Goal: Information Seeking & Learning: Learn about a topic

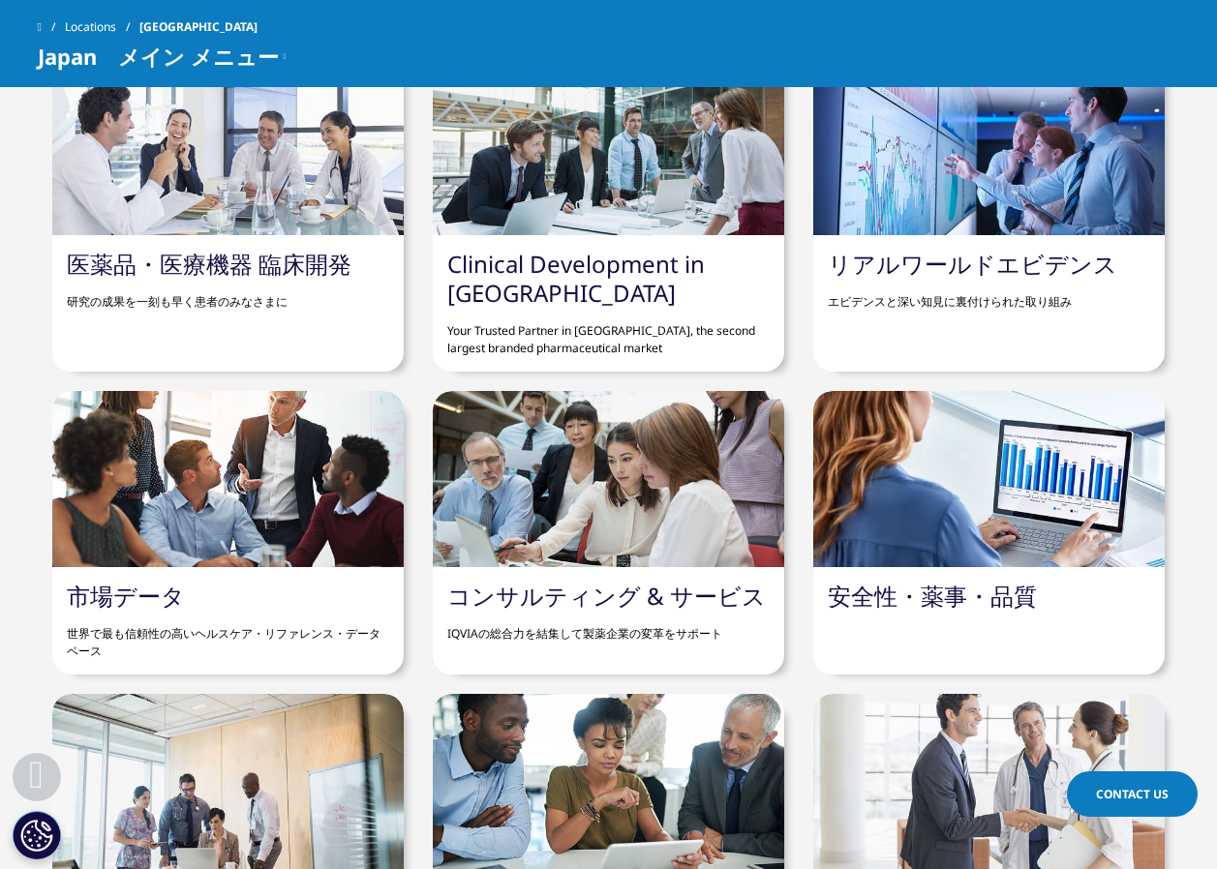
scroll to position [1646, 0]
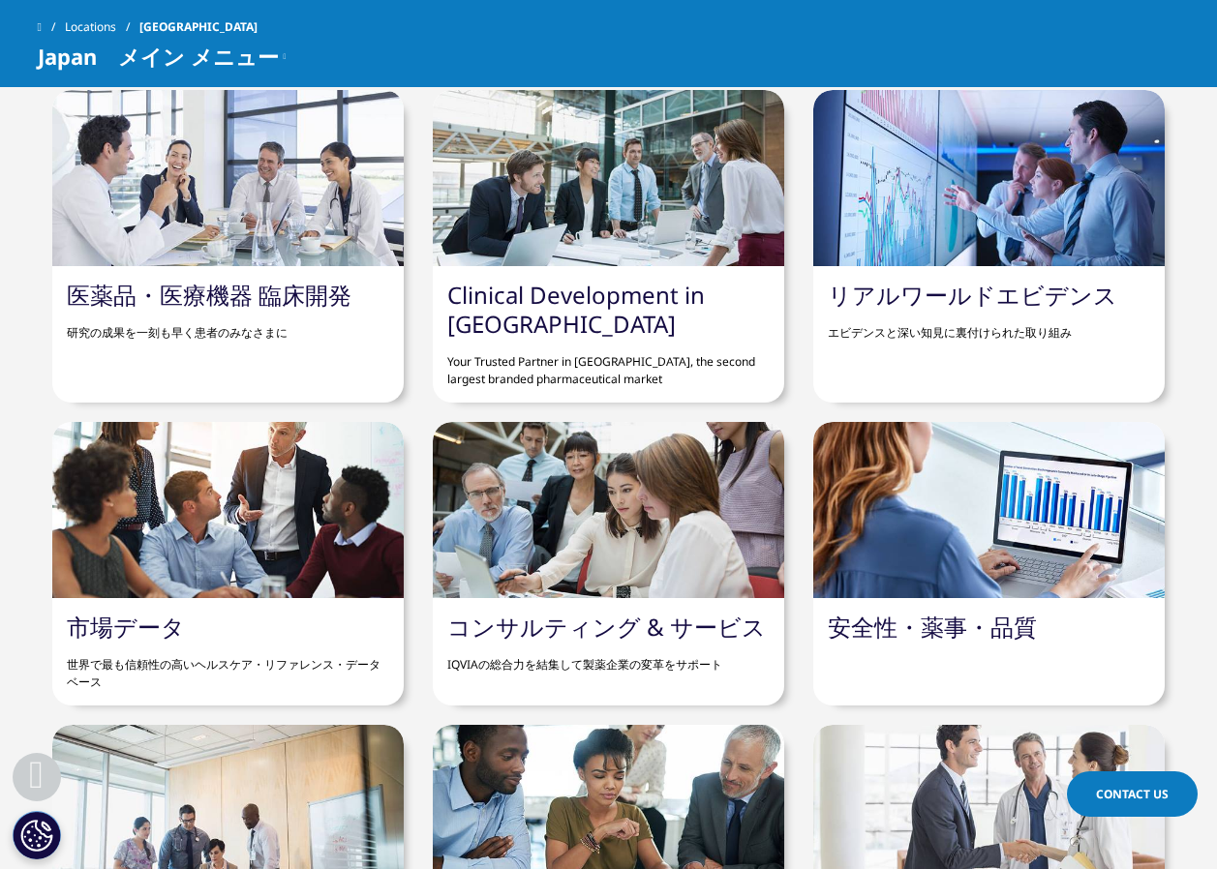
click at [651, 329] on div "Clinical Development in Japan Your Trusted Partner in Japan, the second largest…" at bounding box center [608, 334] width 351 height 136
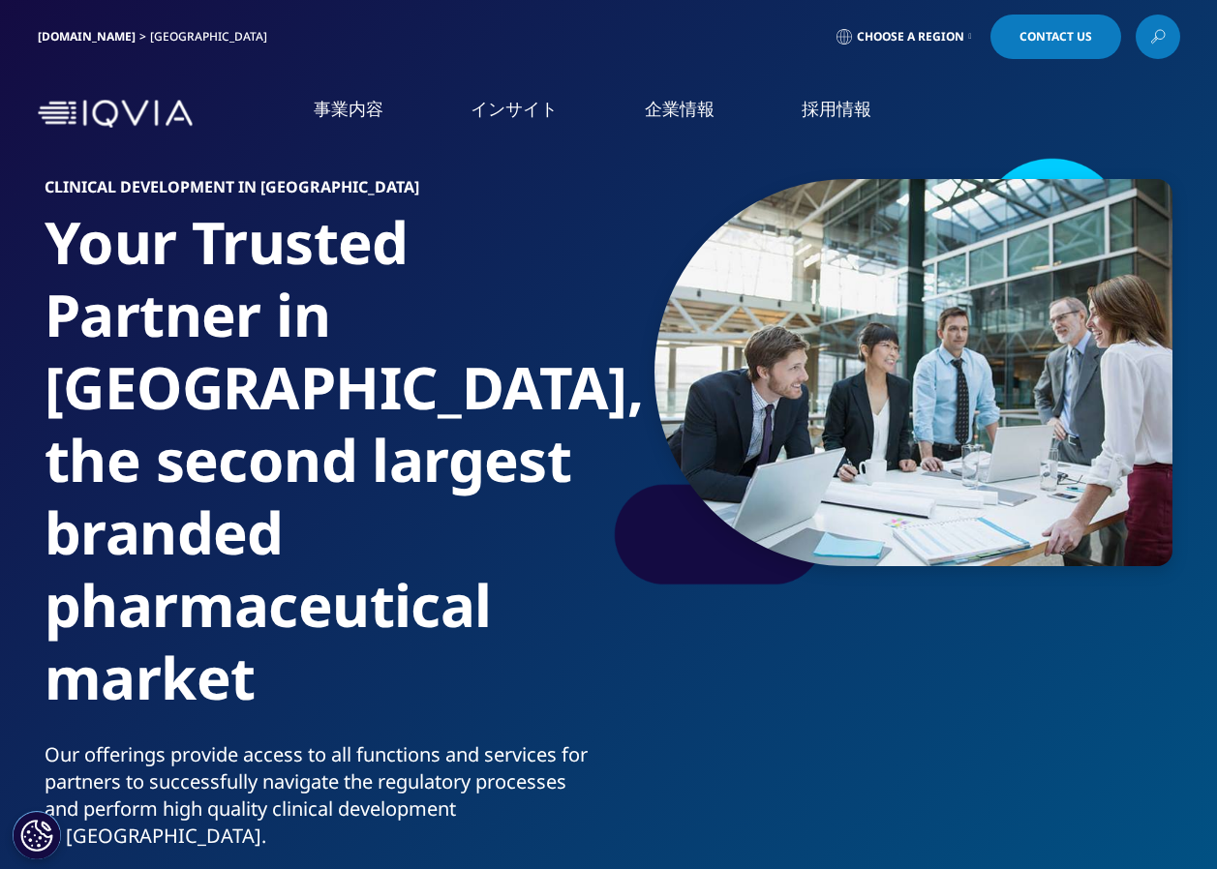
click at [166, 302] on link "Clinical Development in [GEOGRAPHIC_DATA]" at bounding box center [169, 307] width 242 height 39
click at [526, 119] on link "インサイト" at bounding box center [513, 109] width 87 height 24
click at [670, 296] on p "糖尿病を事例に" at bounding box center [727, 301] width 189 height 40
click at [708, 340] on link "LEARN MORE" at bounding box center [727, 345] width 189 height 16
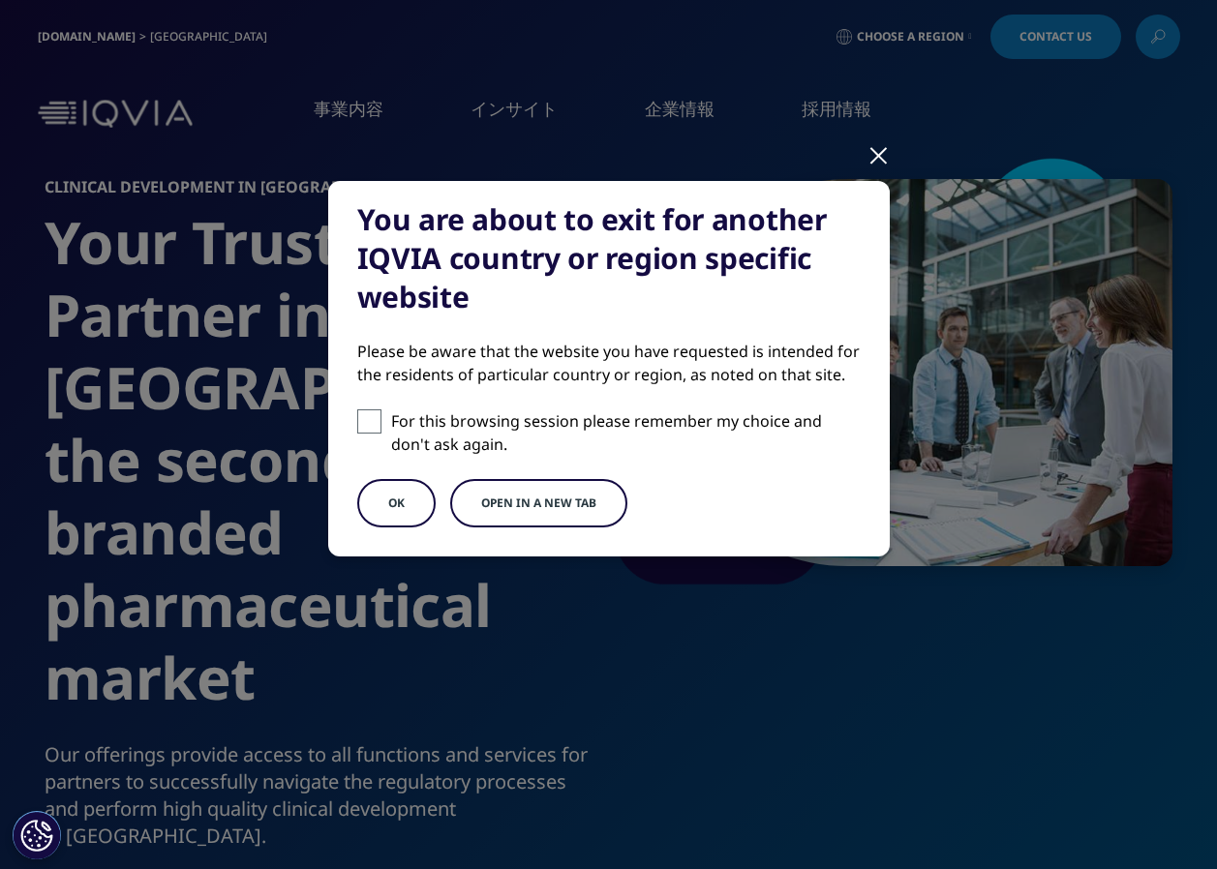
click at [870, 153] on div at bounding box center [878, 154] width 22 height 53
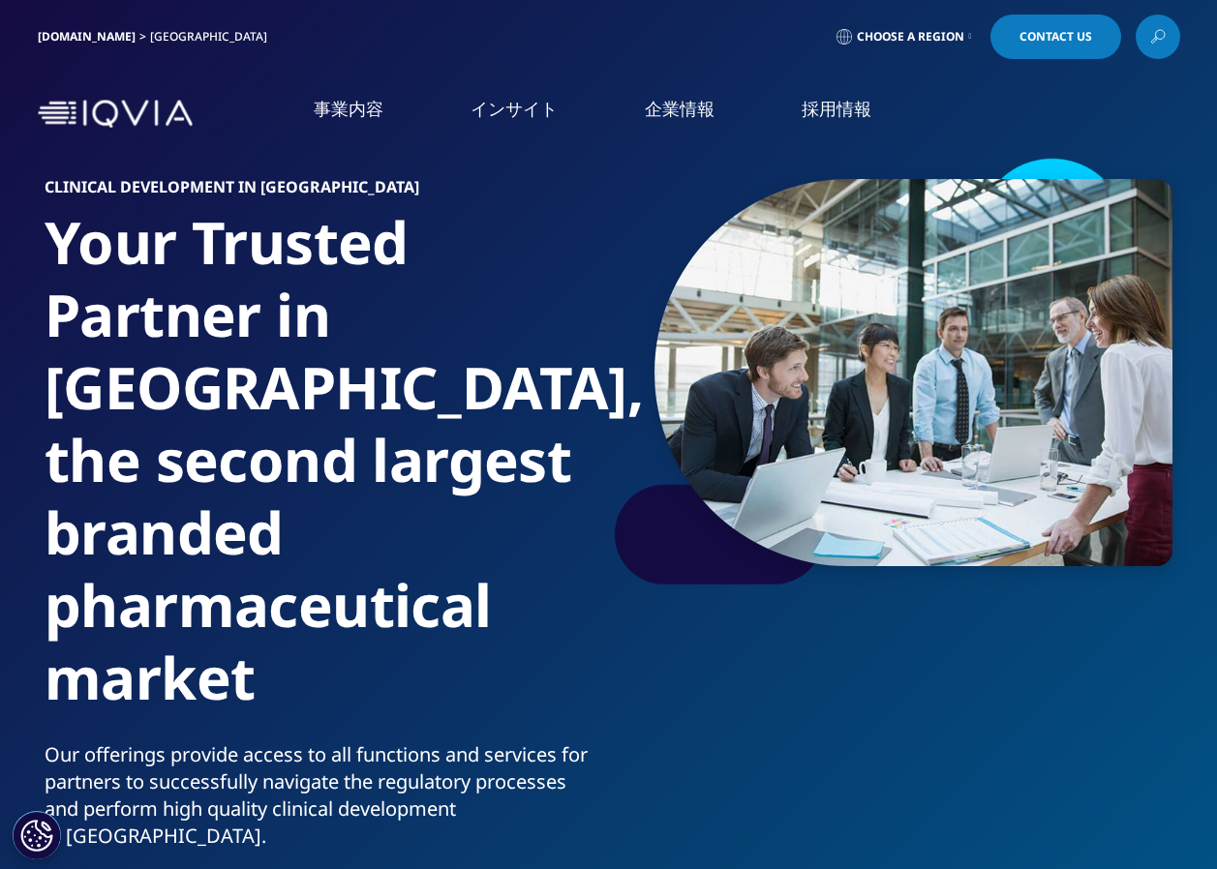
click at [677, 290] on p "糖尿病を事例に" at bounding box center [727, 301] width 189 height 40
click at [702, 339] on link "LEARN MORE" at bounding box center [727, 345] width 189 height 16
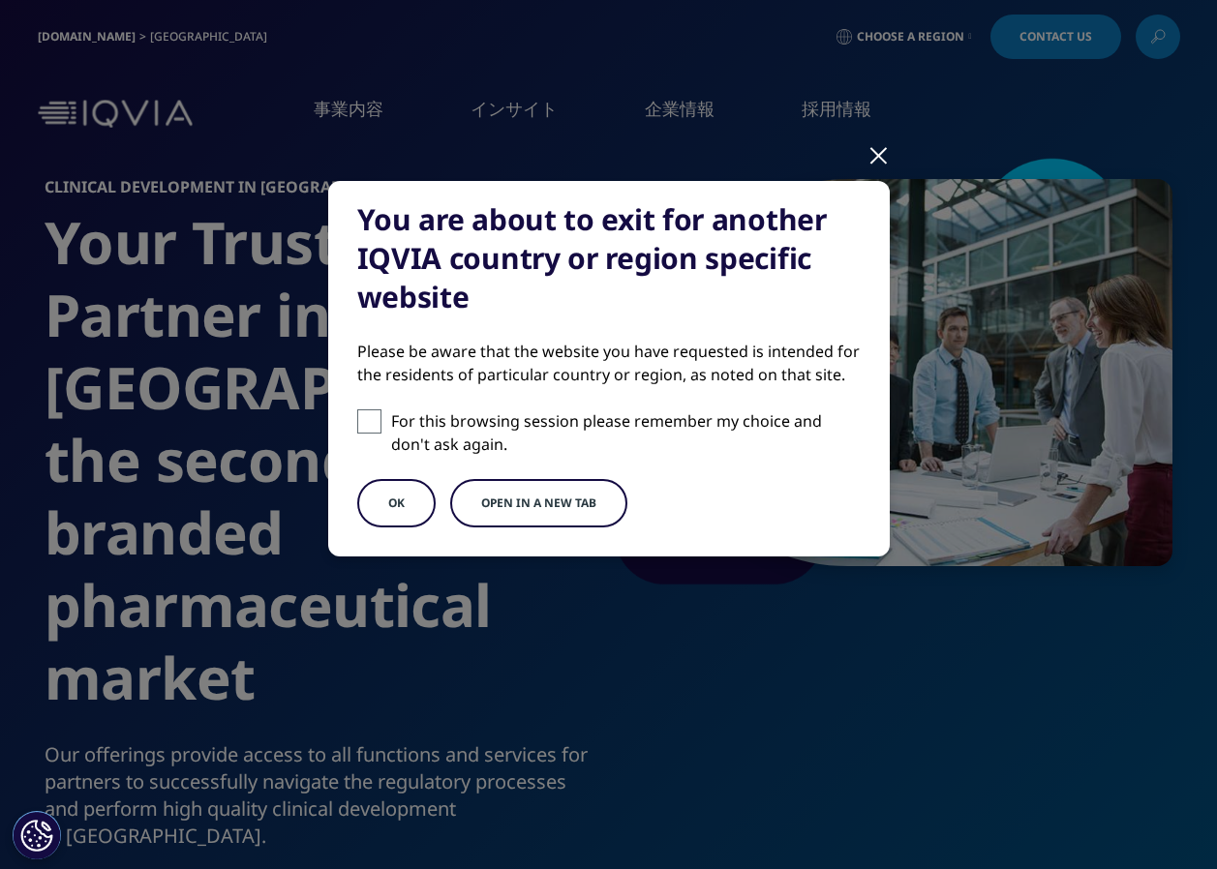
click at [861, 170] on div "You are about to exit for another IQVIA country or region specific website Plea…" at bounding box center [609, 385] width 1142 height 770
click at [891, 139] on div "You are about to exit for another IQVIA country or region specific website Plea…" at bounding box center [609, 385] width 1142 height 770
click at [874, 152] on div at bounding box center [878, 154] width 22 height 53
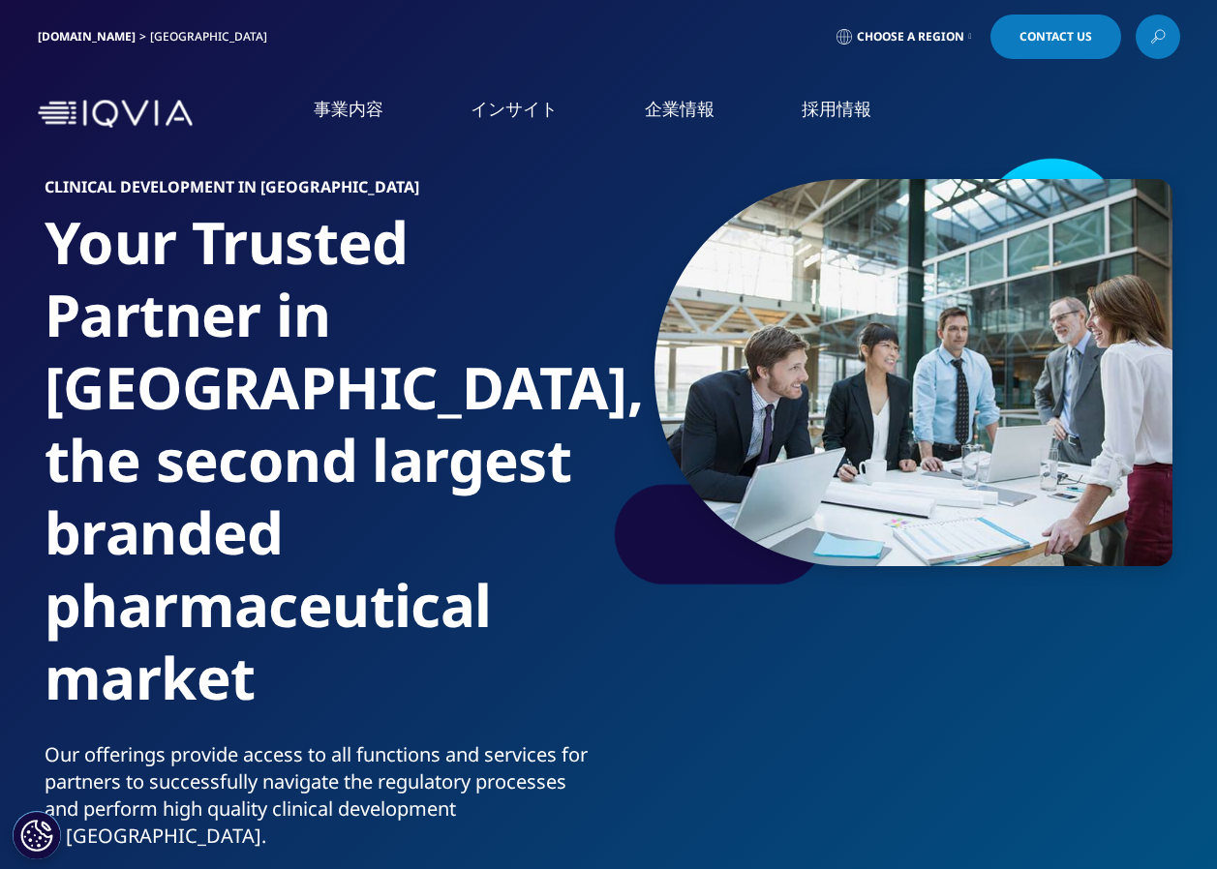
click at [370, 102] on link "事業内容" at bounding box center [349, 109] width 70 height 24
click at [905, 267] on link "オンコロジー領域製品開発" at bounding box center [1011, 270] width 391 height 22
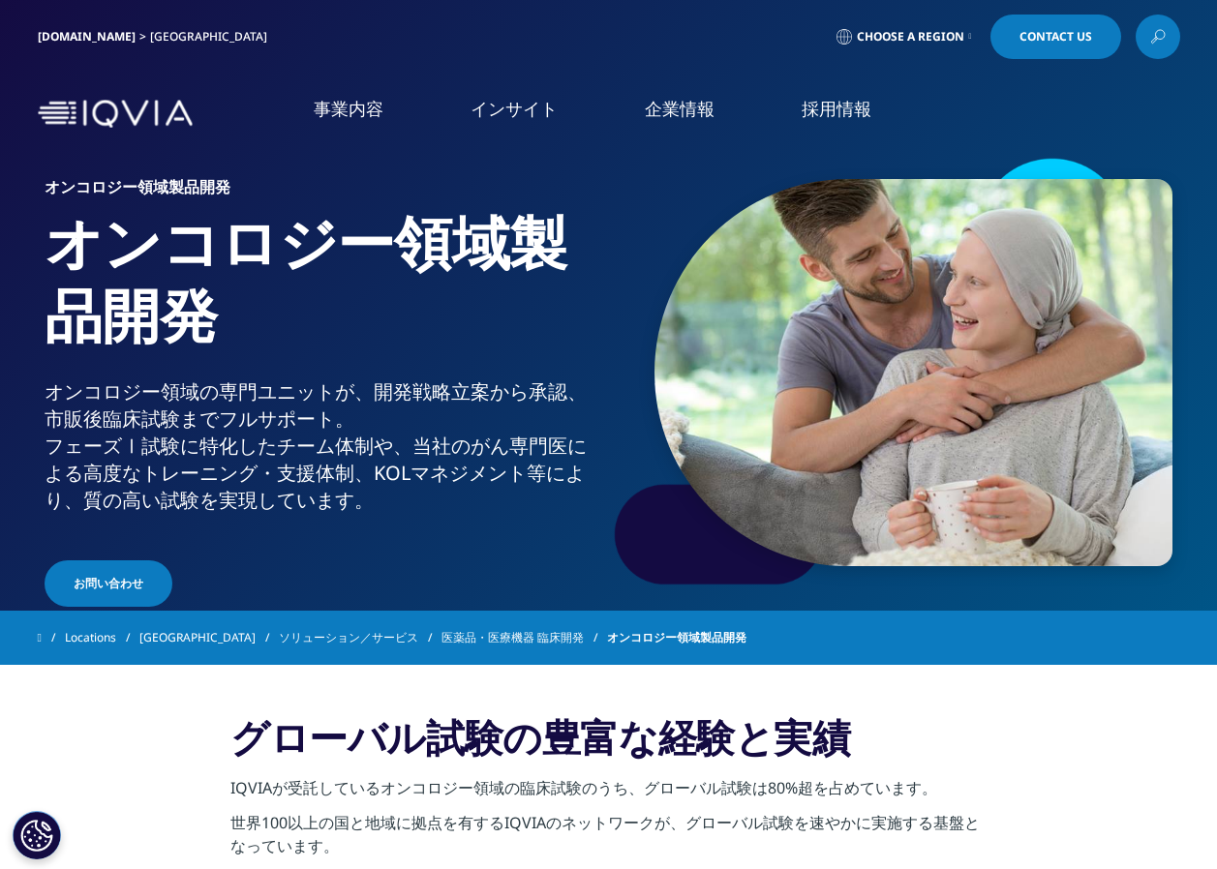
click at [132, 115] on img at bounding box center [115, 114] width 155 height 28
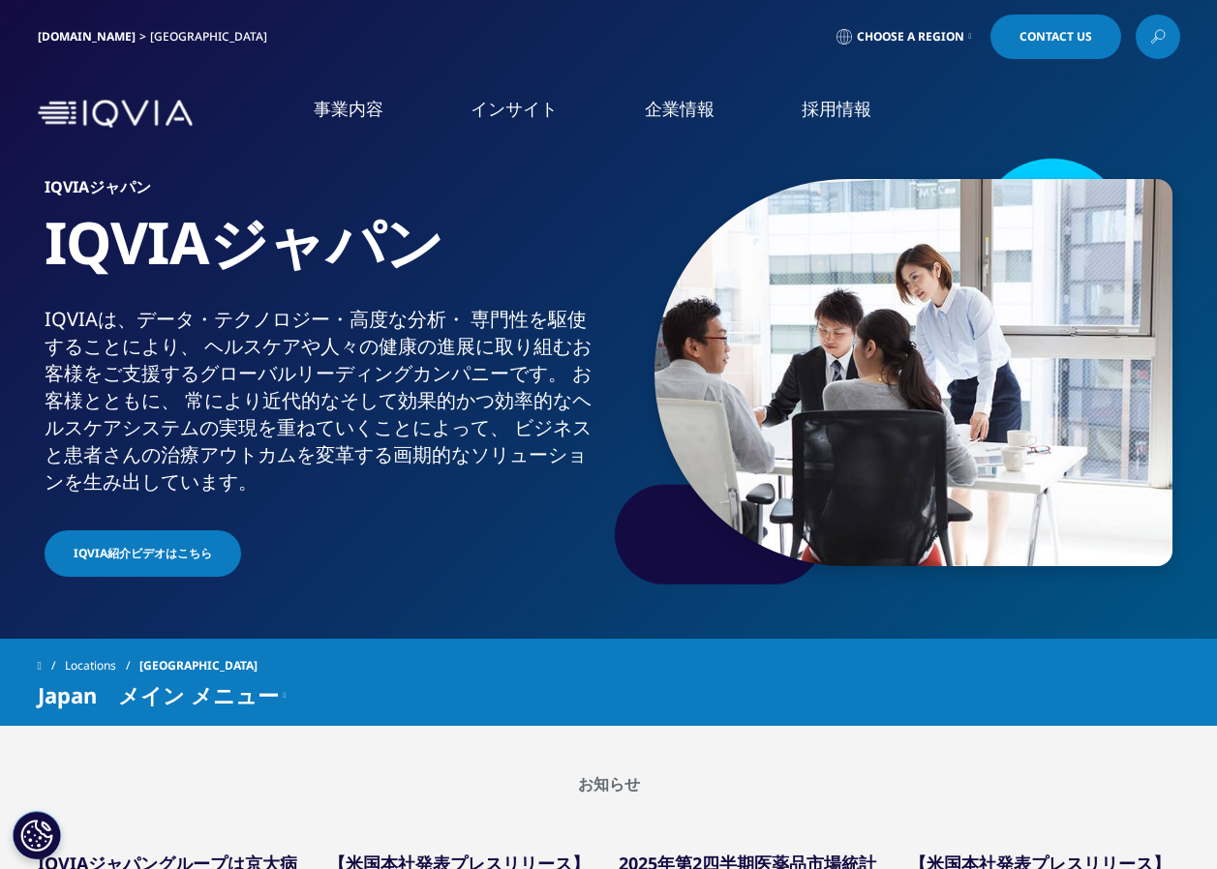
click at [163, 298] on link "Clinical Development in [GEOGRAPHIC_DATA]" at bounding box center [169, 307] width 242 height 39
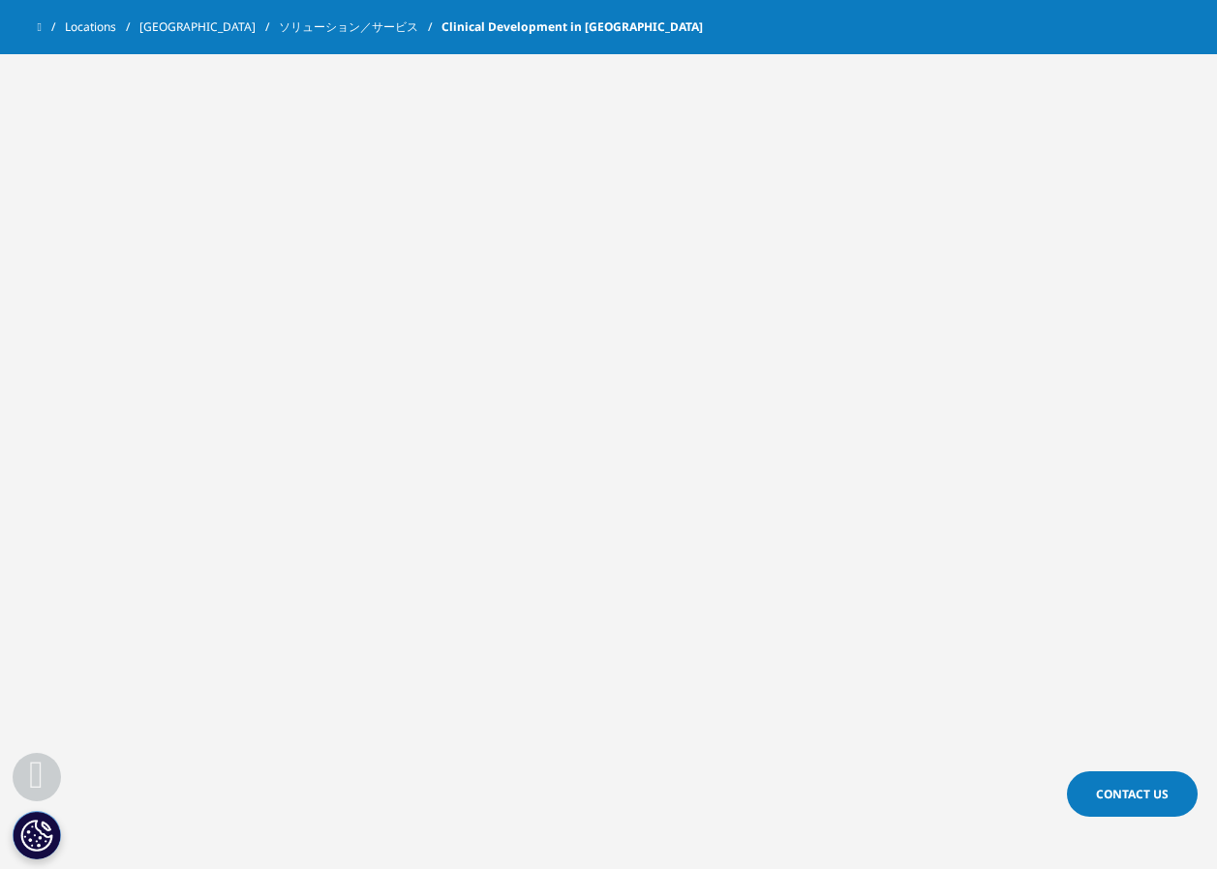
scroll to position [1646, 0]
